Goal: Information Seeking & Learning: Learn about a topic

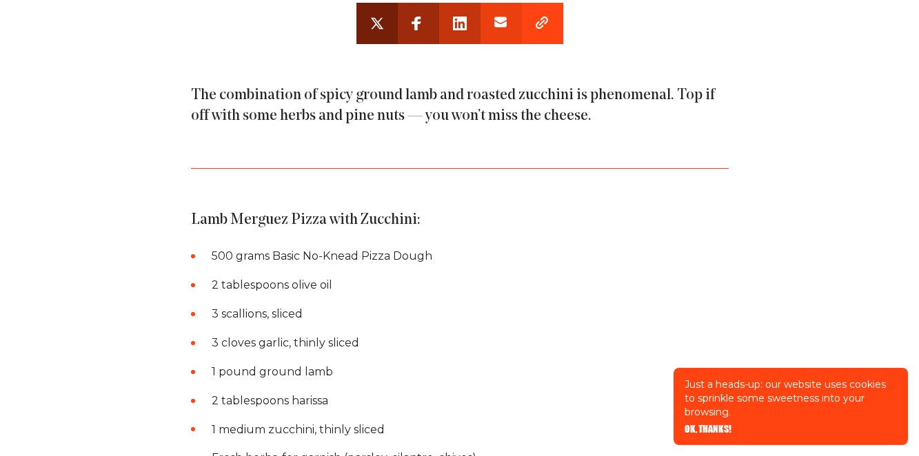
scroll to position [900, 0]
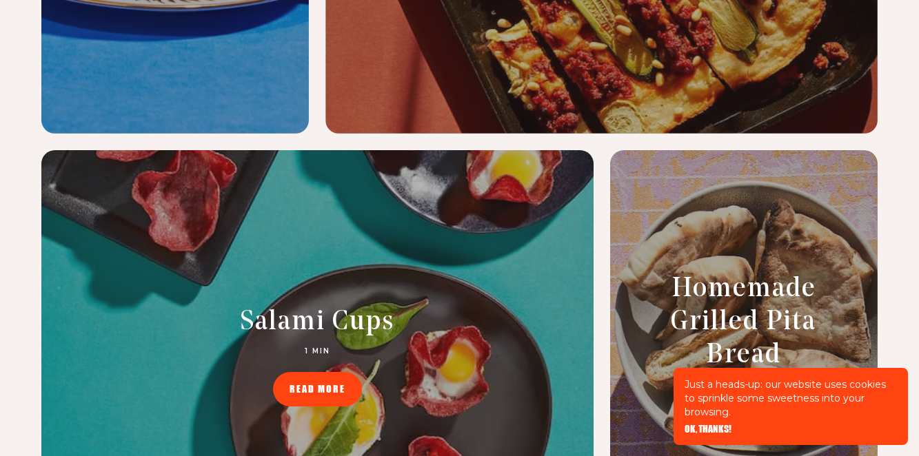
scroll to position [6143, 0]
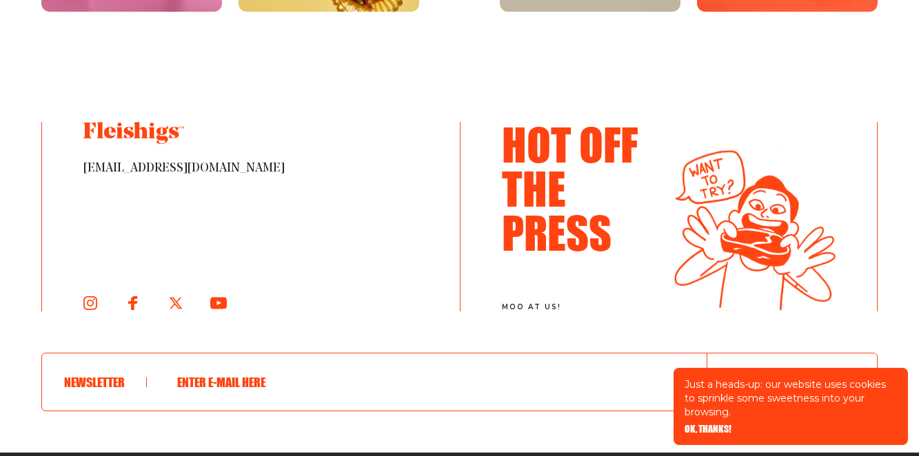
scroll to position [3235, 0]
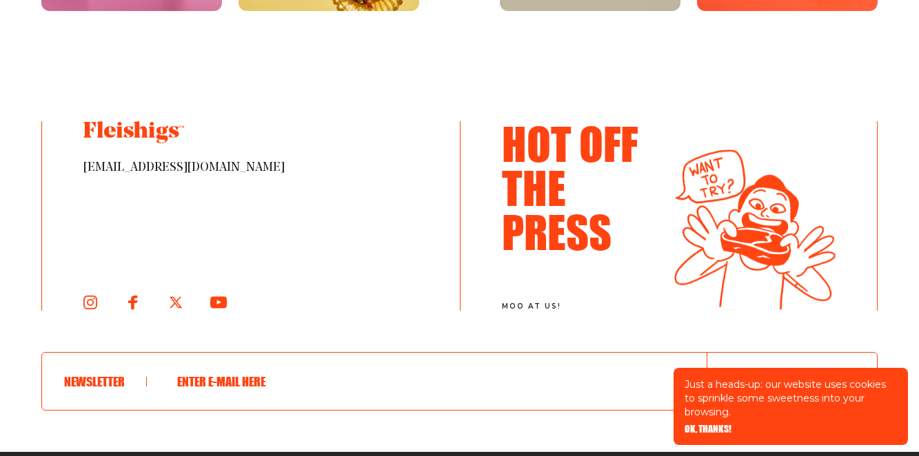
click at [553, 201] on h3 "Hot Off The Press" at bounding box center [582, 187] width 161 height 132
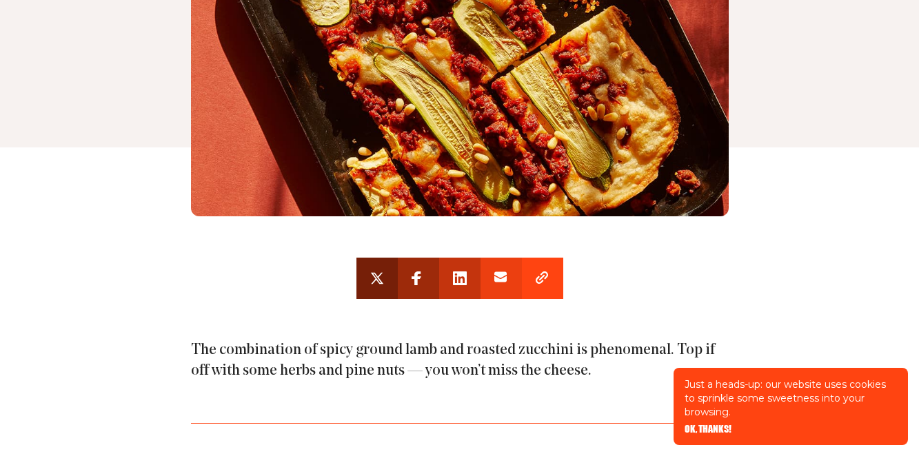
scroll to position [0, 0]
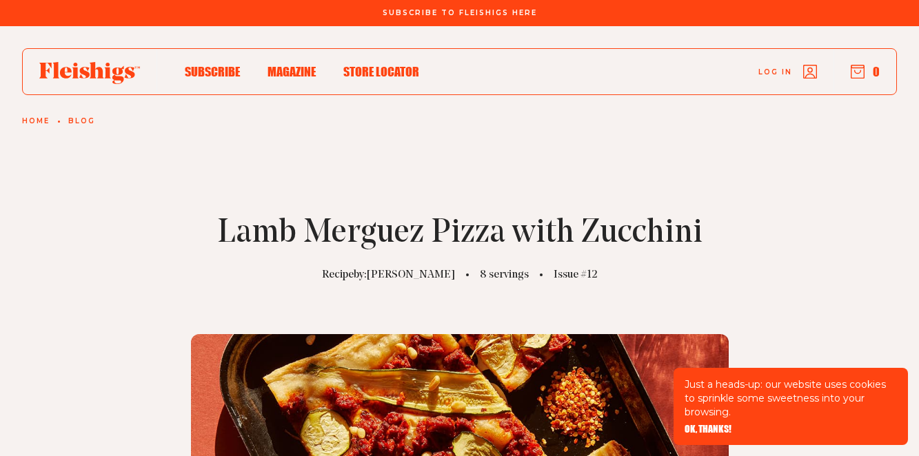
click at [83, 126] on div "Lamb Merguez Pizza with Zucchini Recipe by: Isaac Bernstein 8 servings Issue #12" at bounding box center [459, 354] width 919 height 457
click at [83, 123] on link "Blog" at bounding box center [81, 121] width 27 height 8
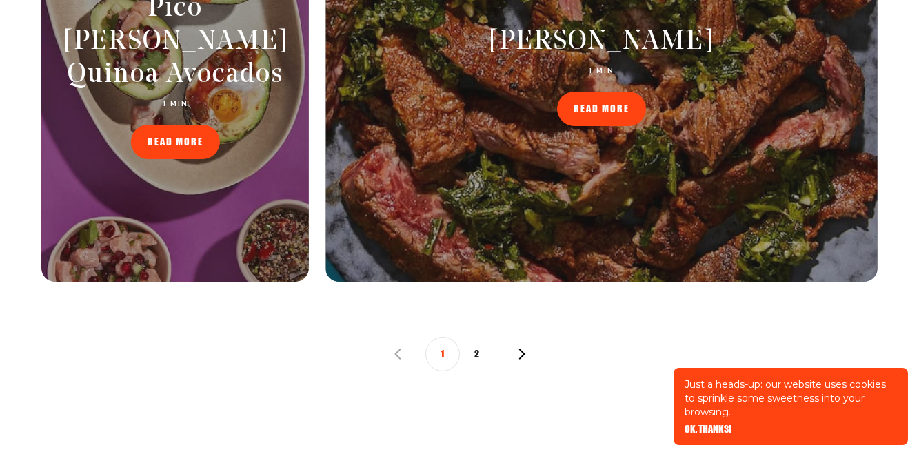
scroll to position [1399, 0]
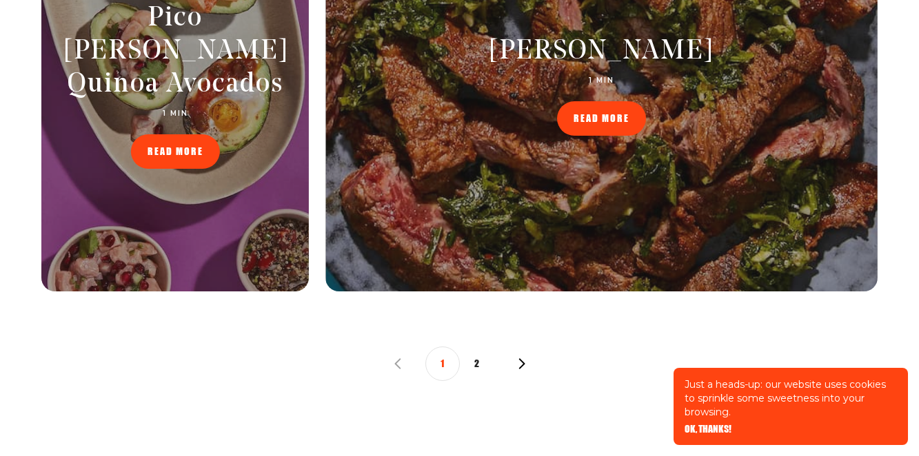
click at [478, 362] on button "2" at bounding box center [477, 364] width 34 height 34
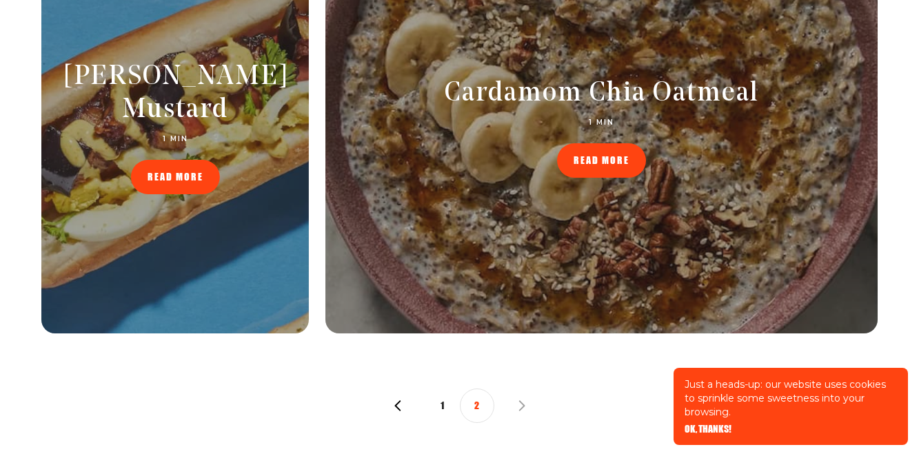
scroll to position [1358, 0]
